Goal: Task Accomplishment & Management: Complete application form

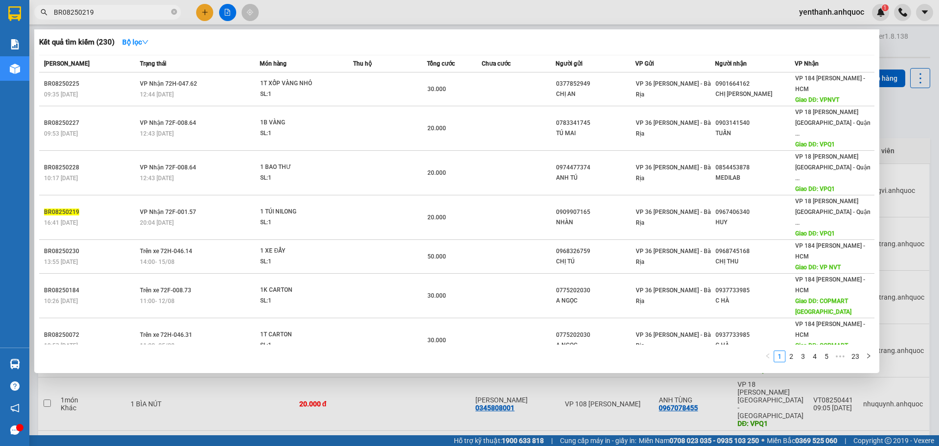
click at [120, 11] on input "BR08250219" at bounding box center [111, 12] width 115 height 11
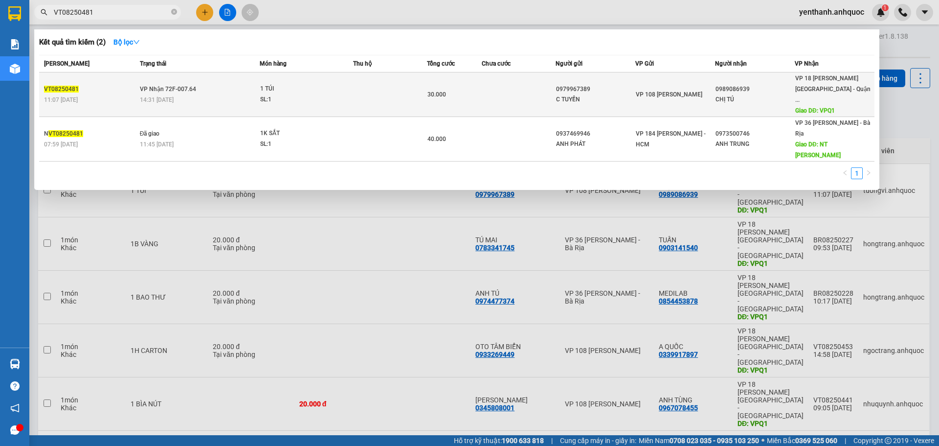
type input "VT08250481"
click at [350, 104] on td "1 TÚI SL: 1" at bounding box center [306, 94] width 93 height 45
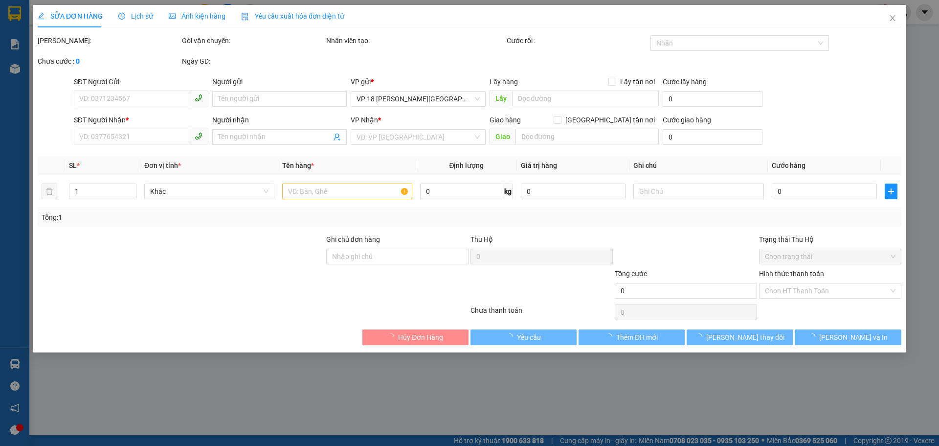
type input "0979967389"
type input "C TUYỀN"
type input "0989086939"
type input "CHỊ TÚ"
type input "VPQ1"
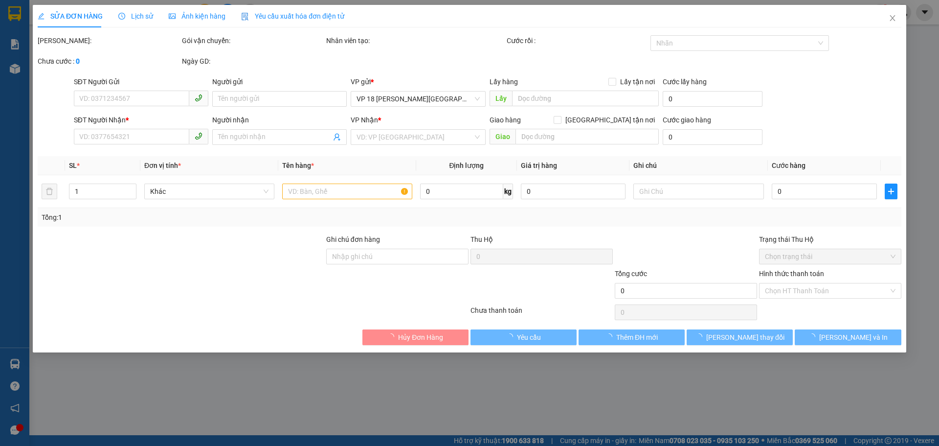
type input "30.000"
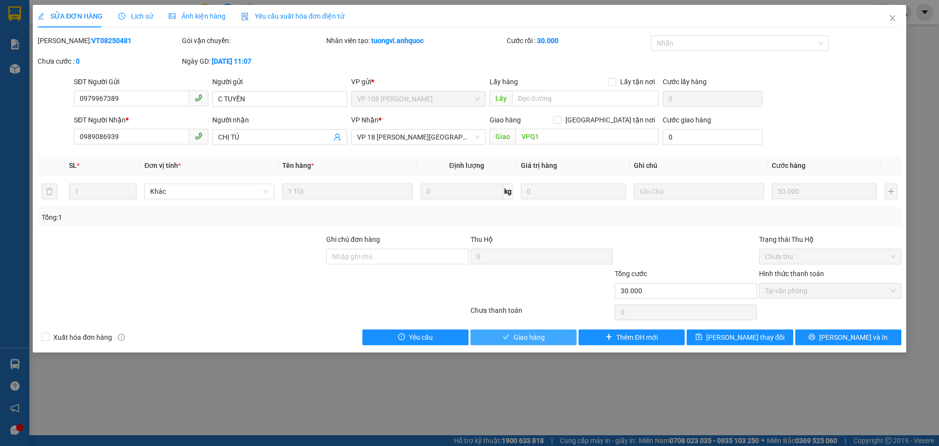
click at [528, 340] on span "Giao hàng" at bounding box center [529, 337] width 31 height 11
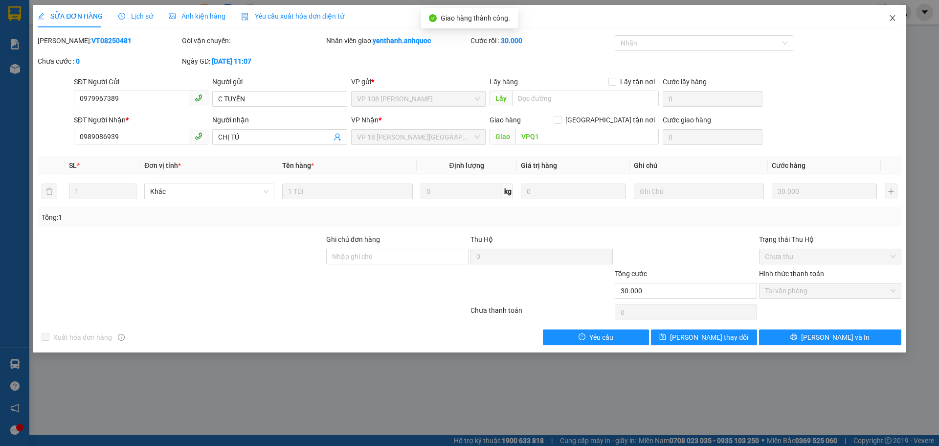
click at [895, 18] on icon "close" at bounding box center [893, 18] width 8 height 8
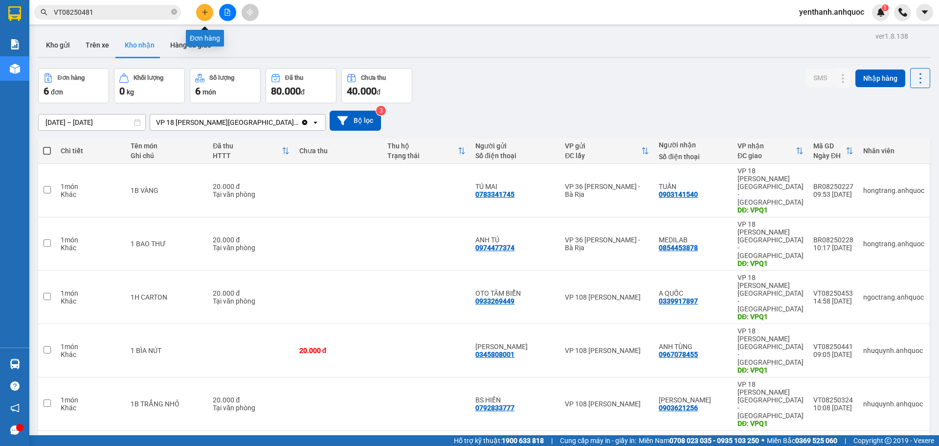
click at [204, 14] on icon "plus" at bounding box center [205, 12] width 7 height 7
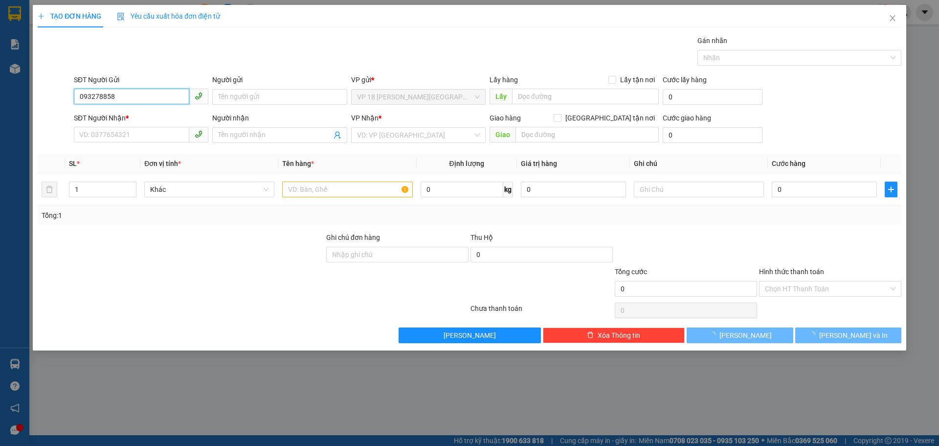
type input "0932788589"
click at [136, 114] on div "0932788589 - [GEOGRAPHIC_DATA]" at bounding box center [141, 116] width 123 height 11
type input "ANH PHƯỚC"
type input "0347284567"
type input "[PERSON_NAME]"
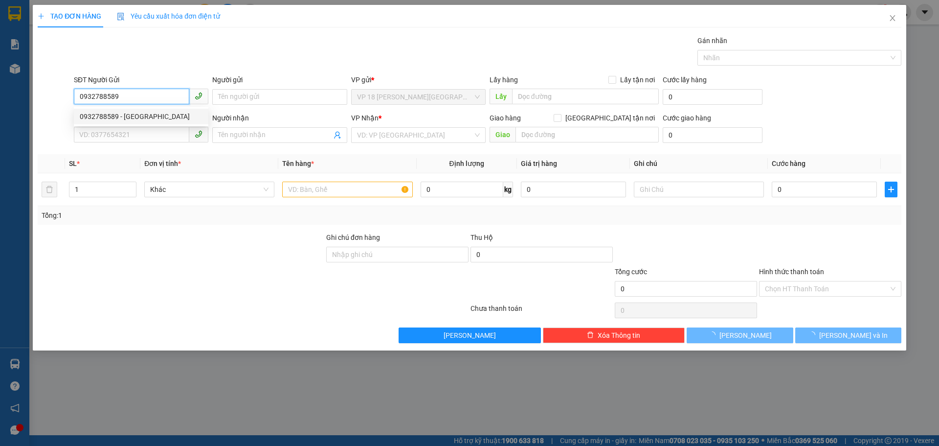
type input "VPBR"
type input "20.000"
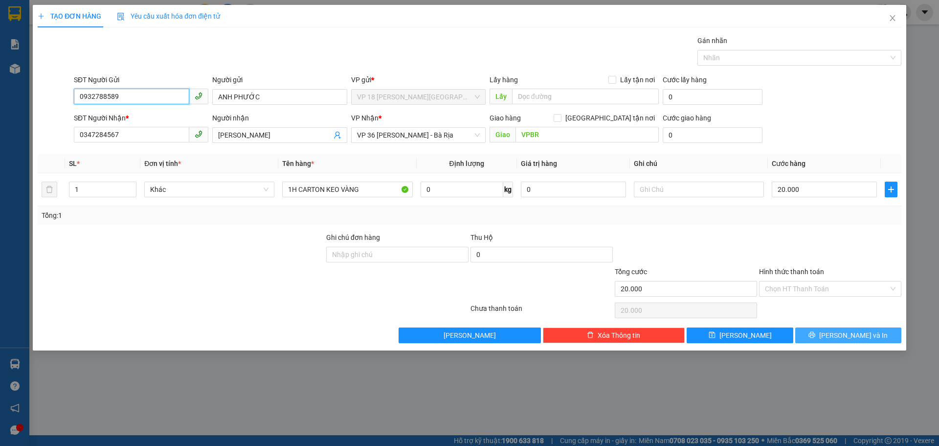
type input "0932788589"
click at [839, 331] on button "[PERSON_NAME] và In" at bounding box center [848, 335] width 106 height 16
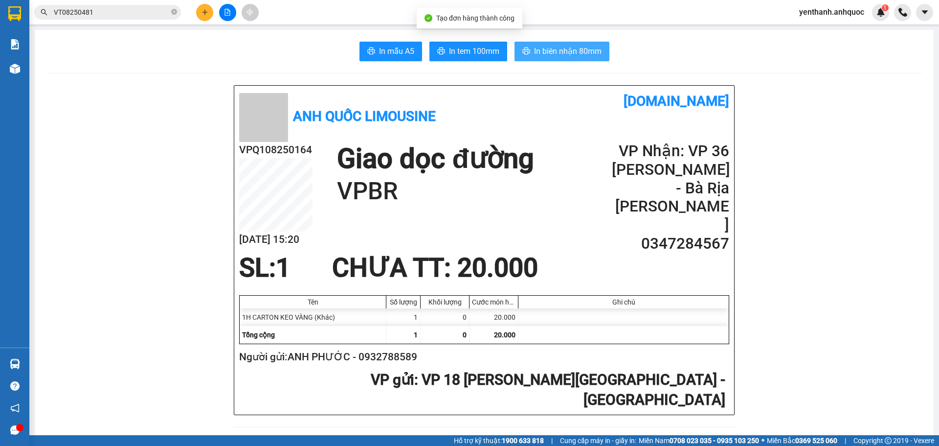
click at [572, 46] on span "In biên nhận 80mm" at bounding box center [568, 51] width 68 height 12
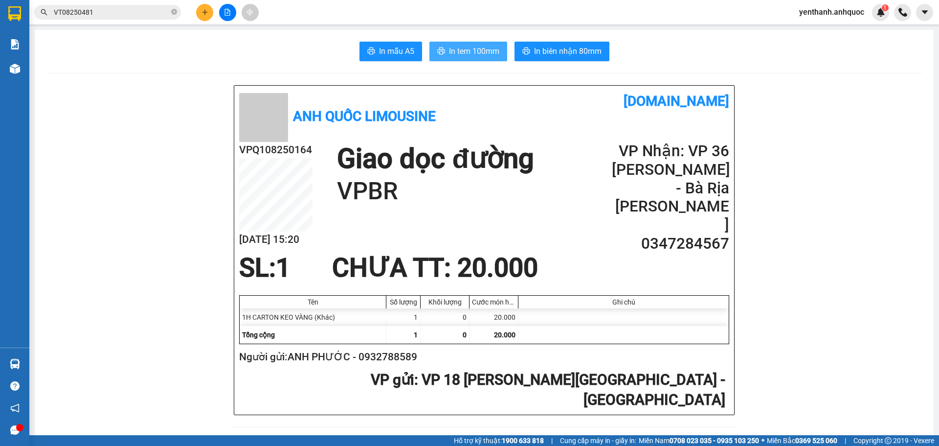
click at [475, 52] on span "In tem 100mm" at bounding box center [474, 51] width 50 height 12
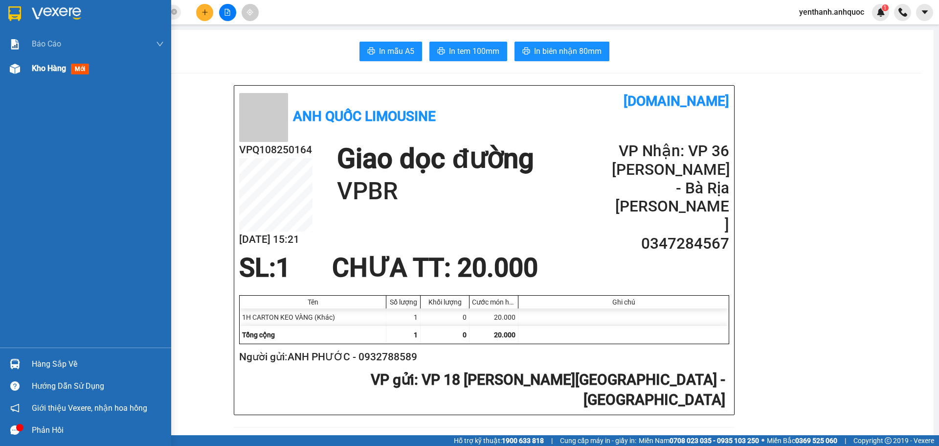
click at [30, 72] on div "Kho hàng mới" at bounding box center [85, 68] width 171 height 24
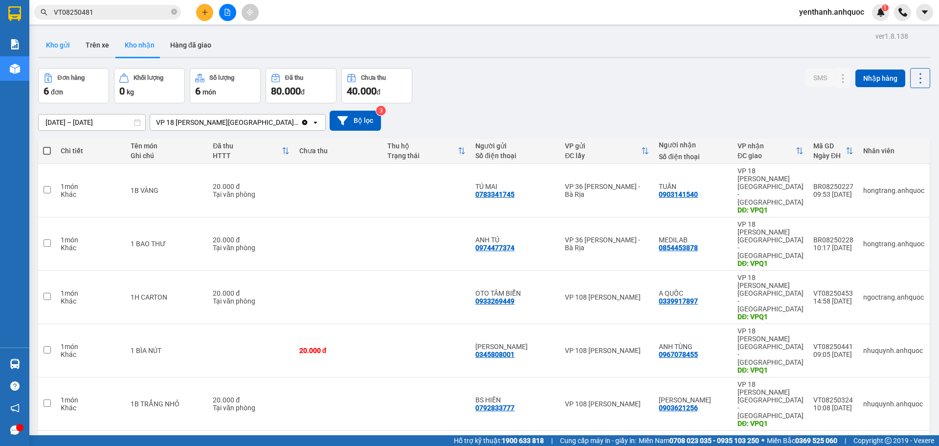
click at [55, 47] on button "Kho gửi" at bounding box center [58, 44] width 40 height 23
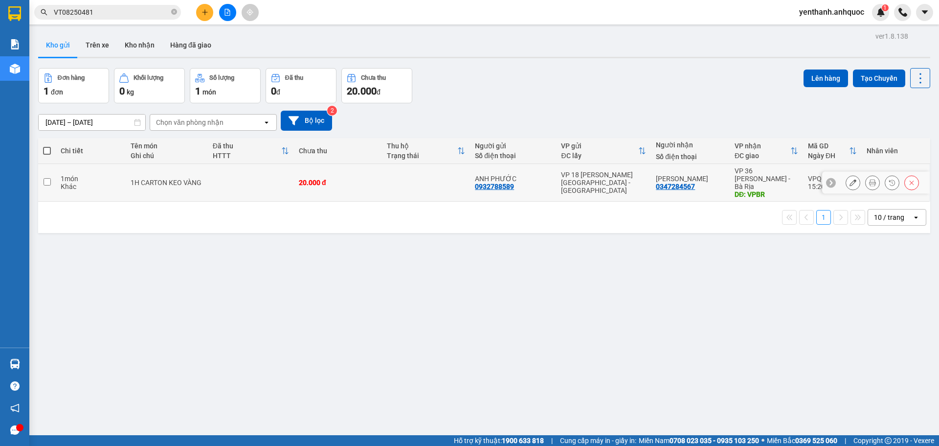
click at [48, 178] on input "checkbox" at bounding box center [47, 181] width 7 height 7
checkbox input "true"
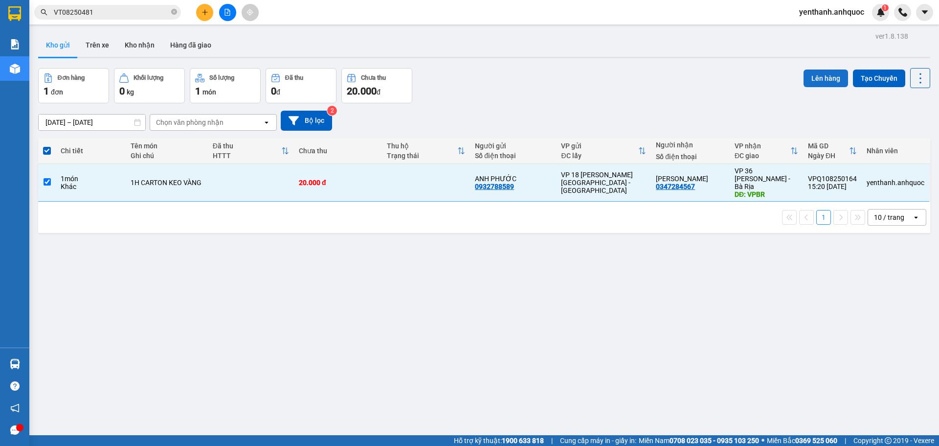
click at [804, 77] on button "Lên hàng" at bounding box center [826, 78] width 45 height 18
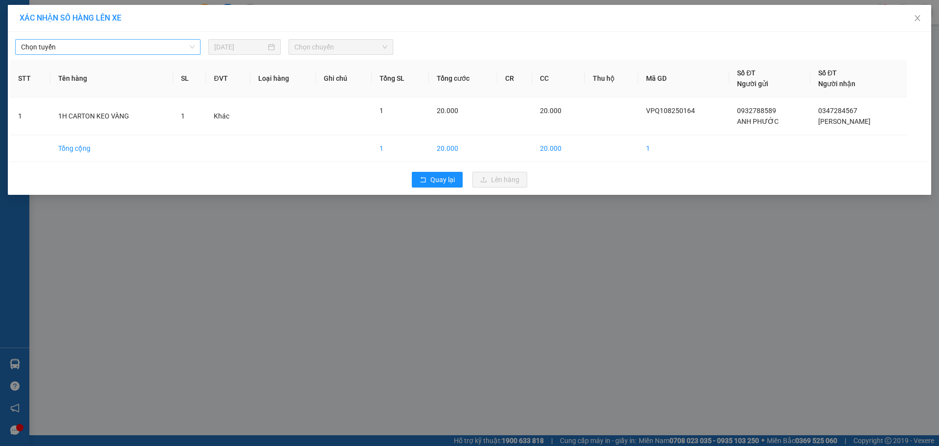
click at [147, 54] on span "Chọn tuyến" at bounding box center [108, 47] width 174 height 15
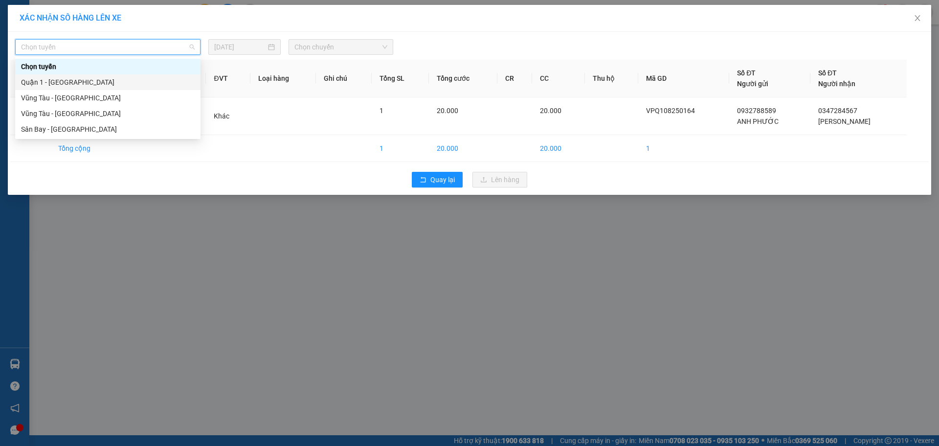
click at [141, 79] on div "Quận 1 - [GEOGRAPHIC_DATA]" at bounding box center [108, 82] width 174 height 11
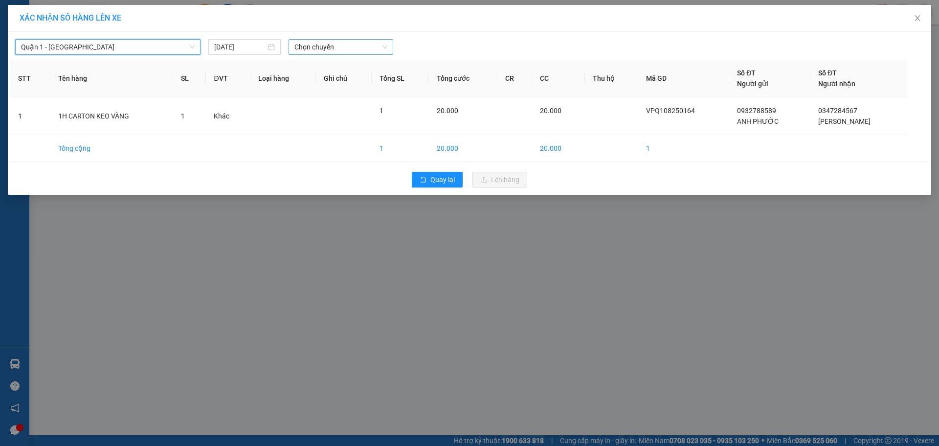
click at [343, 52] on span "Chọn chuyến" at bounding box center [341, 47] width 93 height 15
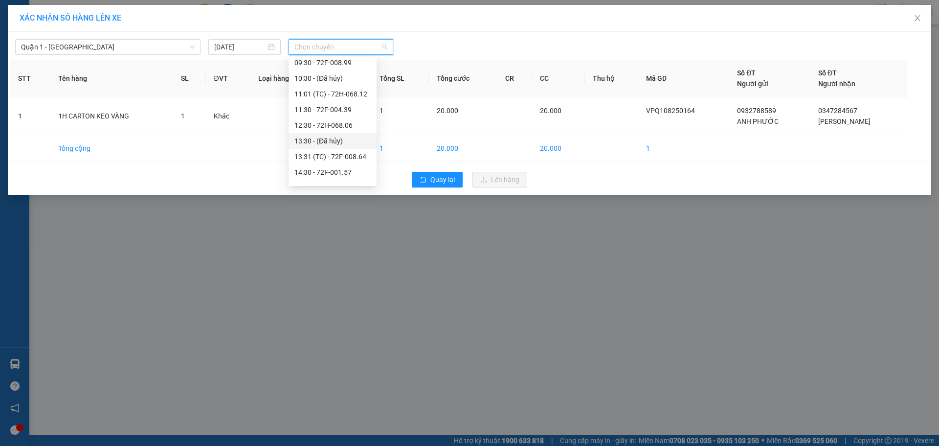
scroll to position [147, 0]
click at [338, 155] on div "15:31 (TC) - 72F-007.64" at bounding box center [333, 154] width 76 height 11
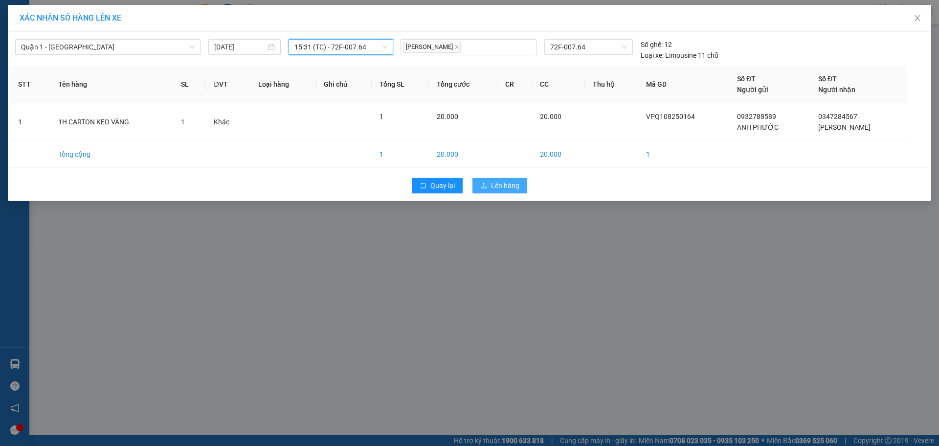
click at [499, 184] on span "Lên hàng" at bounding box center [505, 185] width 28 height 11
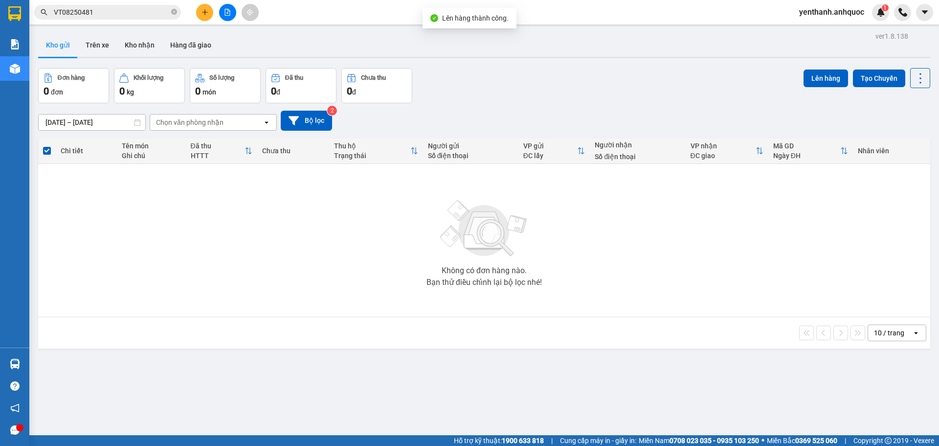
click at [232, 16] on button at bounding box center [227, 12] width 17 height 17
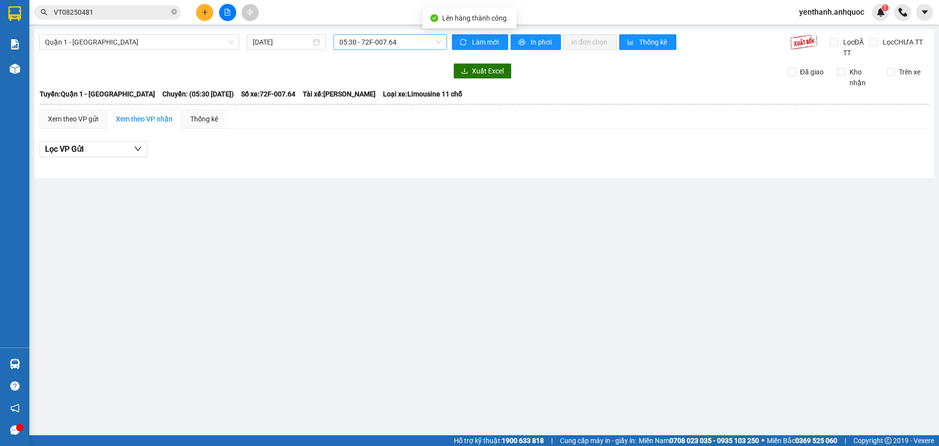
click at [413, 46] on span "05:30 - 72F-007.64" at bounding box center [391, 42] width 102 height 15
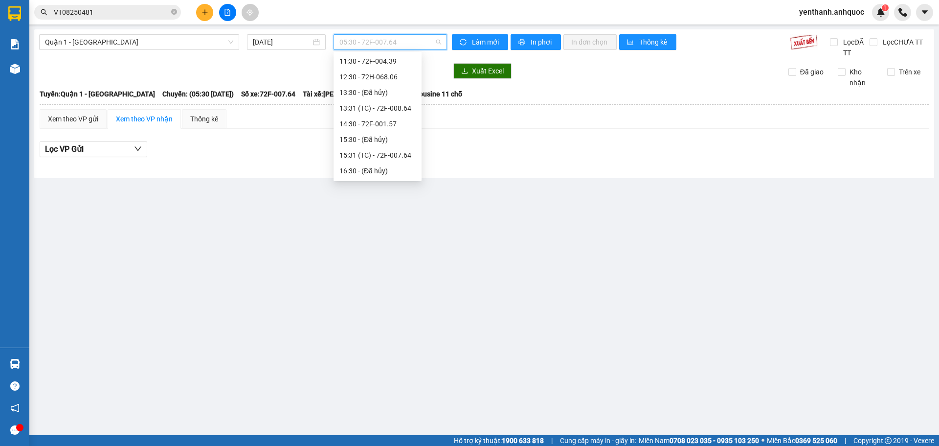
scroll to position [147, 0]
click at [388, 148] on div "15:31 (TC) - 72F-007.64" at bounding box center [378, 149] width 76 height 11
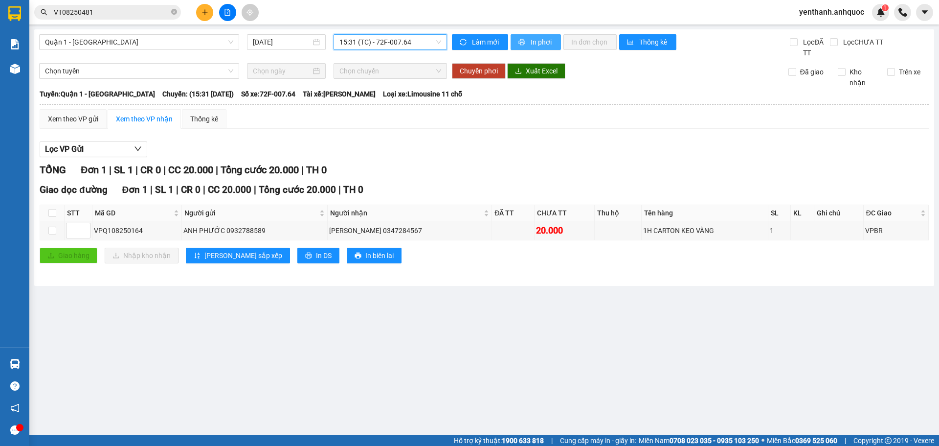
click at [542, 45] on span "In phơi" at bounding box center [542, 42] width 23 height 11
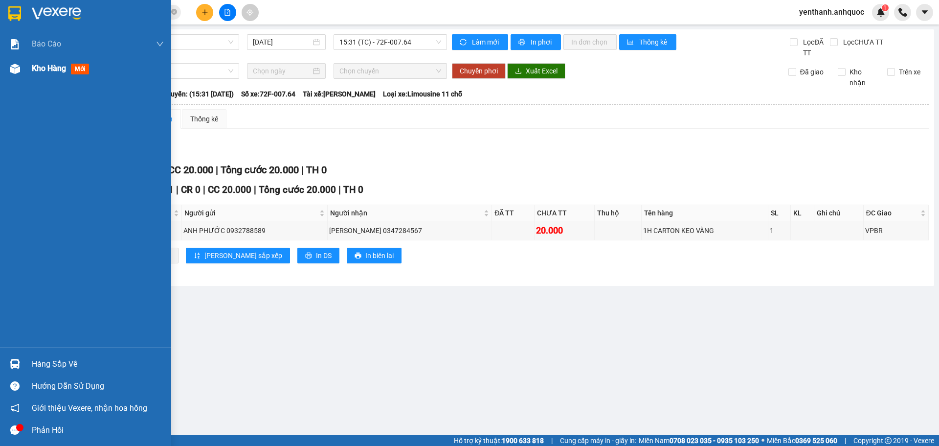
click at [45, 67] on span "Kho hàng" at bounding box center [49, 68] width 34 height 9
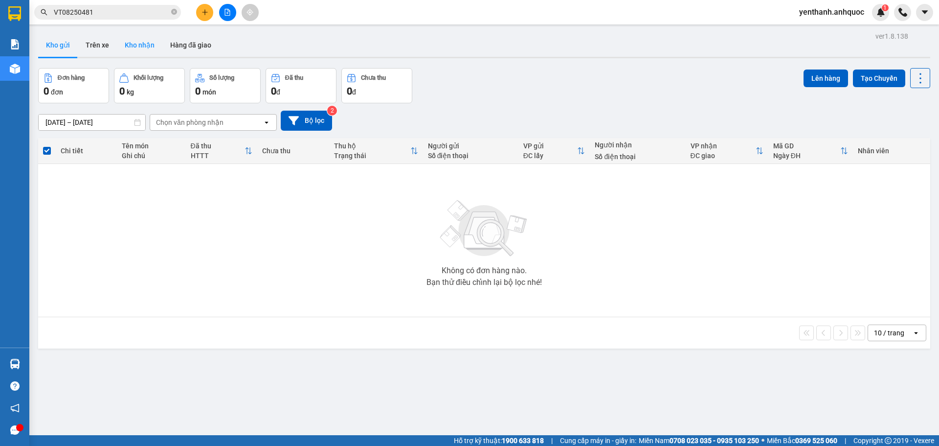
click at [148, 47] on button "Kho nhận" at bounding box center [139, 44] width 45 height 23
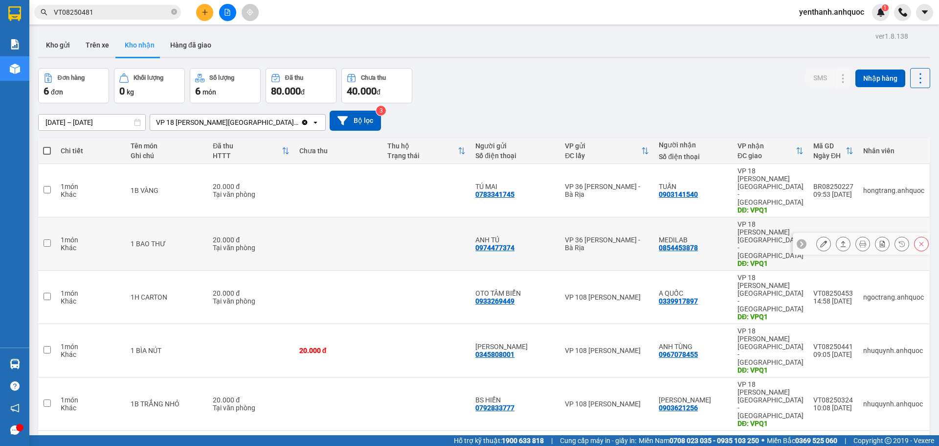
click at [820, 240] on icon at bounding box center [823, 243] width 7 height 7
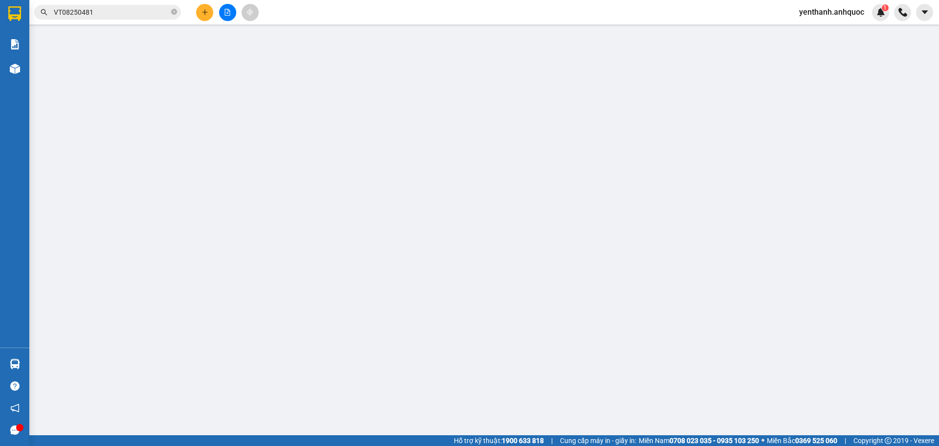
type input "0974477374"
type input "ANH TÚ"
type input "0854453878"
type input "MEDILAB"
type input "VPQ1"
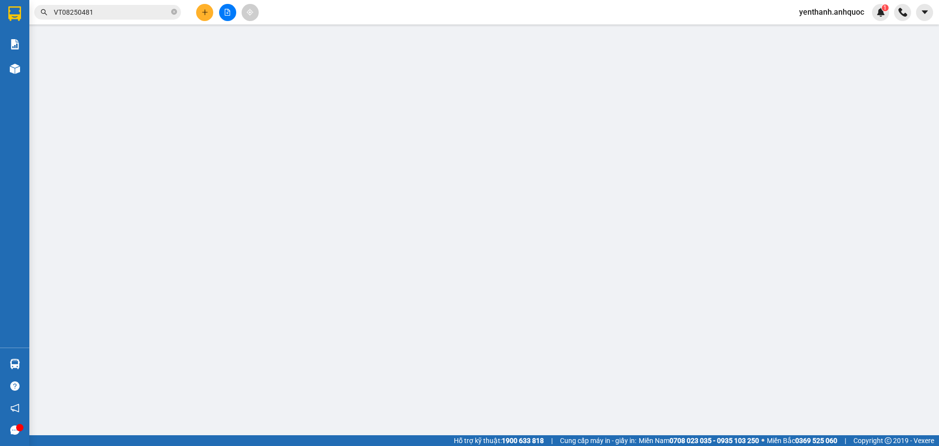
type input "20.000"
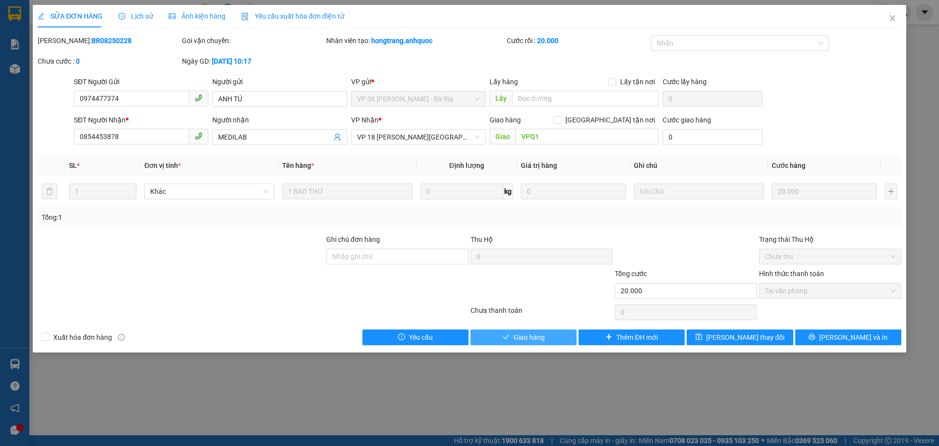
click at [519, 336] on span "Giao hàng" at bounding box center [529, 337] width 31 height 11
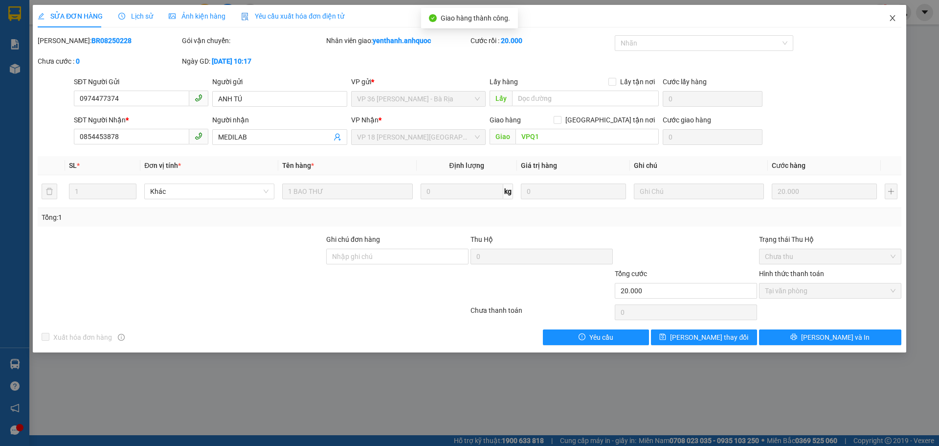
click at [892, 22] on icon "close" at bounding box center [893, 18] width 8 height 8
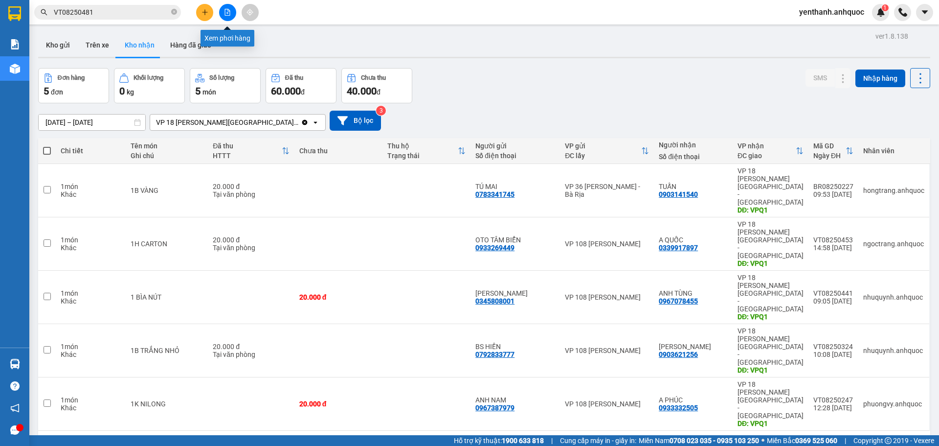
click at [228, 16] on button at bounding box center [227, 12] width 17 height 17
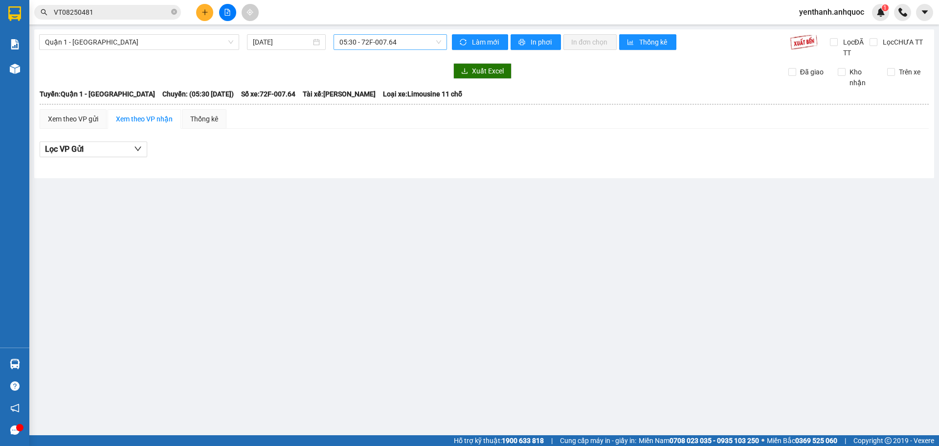
click at [421, 45] on span "05:30 - 72F-007.64" at bounding box center [391, 42] width 102 height 15
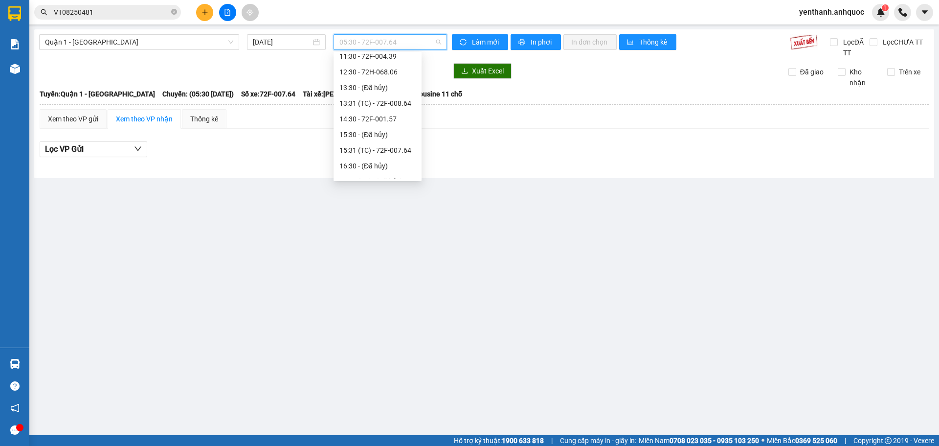
scroll to position [147, 0]
click at [390, 149] on div "15:31 (TC) - 72F-007.64" at bounding box center [378, 149] width 76 height 11
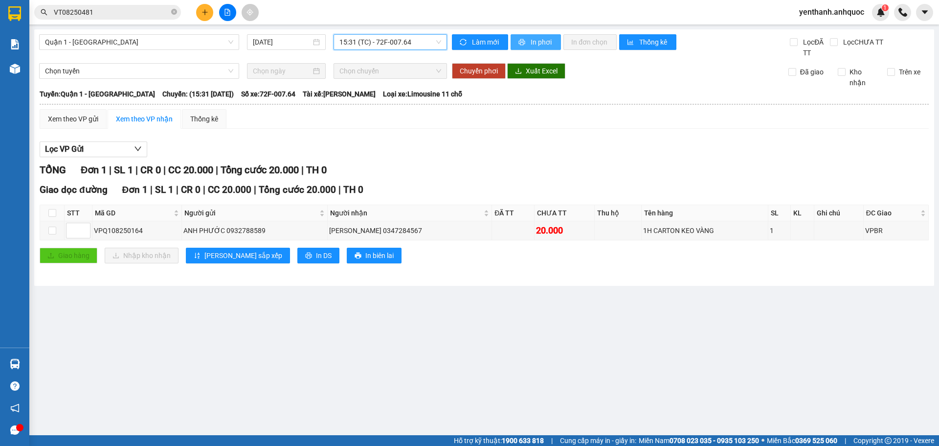
click at [540, 43] on span "In phơi" at bounding box center [542, 42] width 23 height 11
click at [528, 45] on button "In phơi" at bounding box center [536, 42] width 50 height 16
